Goal: Information Seeking & Learning: Learn about a topic

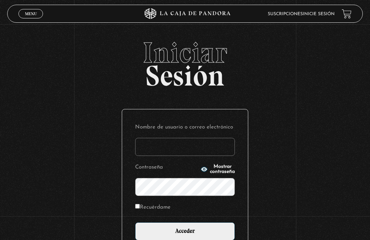
type input "Valediza"
click at [185, 235] on input "Acceder" at bounding box center [185, 232] width 100 height 18
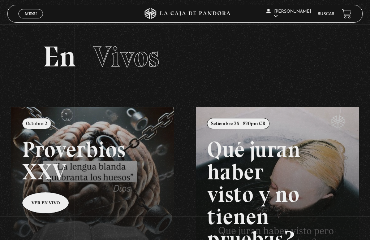
click at [26, 14] on span "Menu" at bounding box center [31, 14] width 12 height 4
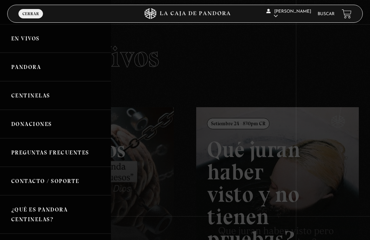
click at [29, 97] on link "Centinelas" at bounding box center [55, 95] width 111 height 29
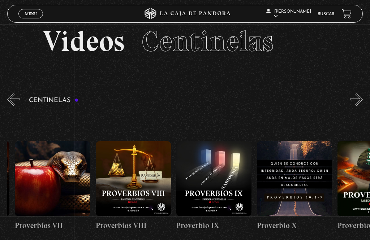
scroll to position [0, 720]
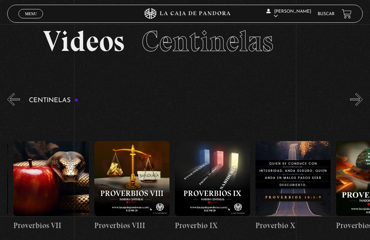
click at [28, 13] on span "Menu" at bounding box center [31, 14] width 12 height 4
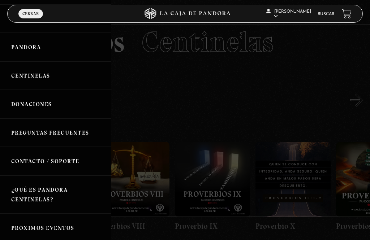
scroll to position [5, 0]
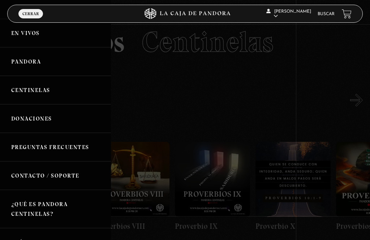
click at [35, 60] on link "Pandora" at bounding box center [55, 61] width 111 height 29
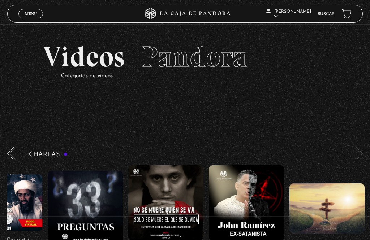
click at [328, 10] on li "Buscar" at bounding box center [326, 14] width 17 height 10
click at [329, 13] on link "Buscar" at bounding box center [326, 14] width 17 height 4
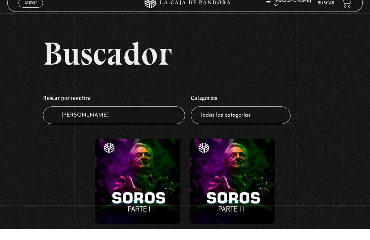
scroll to position [64, 0]
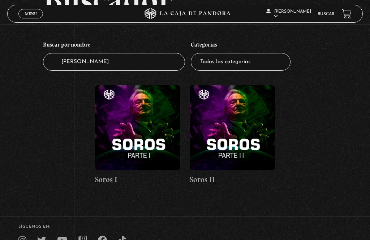
click at [142, 142] on figure at bounding box center [137, 127] width 85 height 85
